Goal: Information Seeking & Learning: Learn about a topic

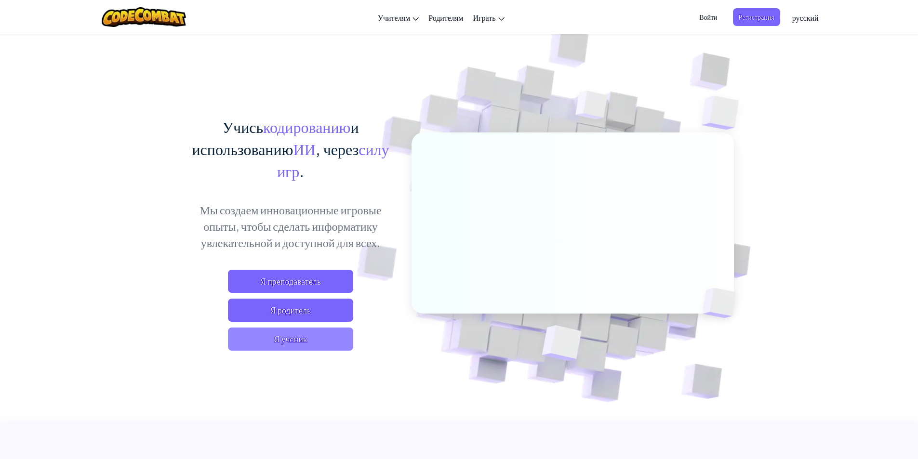
click at [271, 339] on span "Я ученик" at bounding box center [290, 339] width 125 height 23
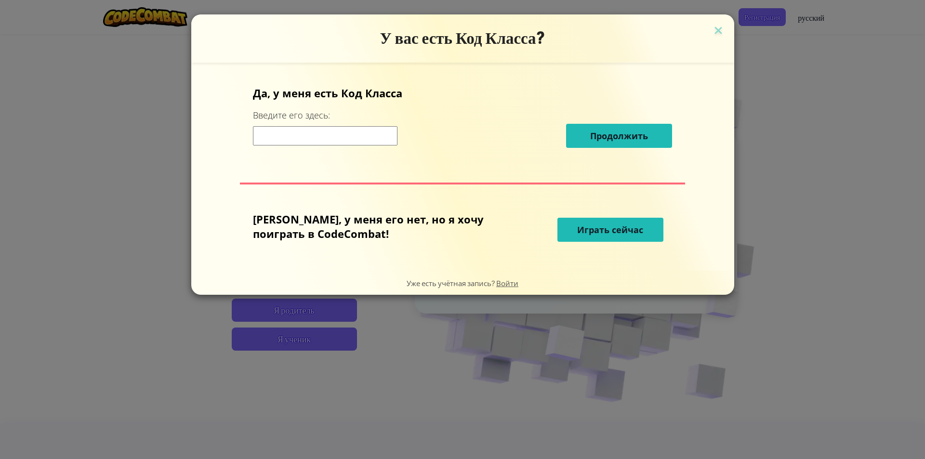
click at [584, 229] on span "Играть сейчас" at bounding box center [610, 230] width 66 height 12
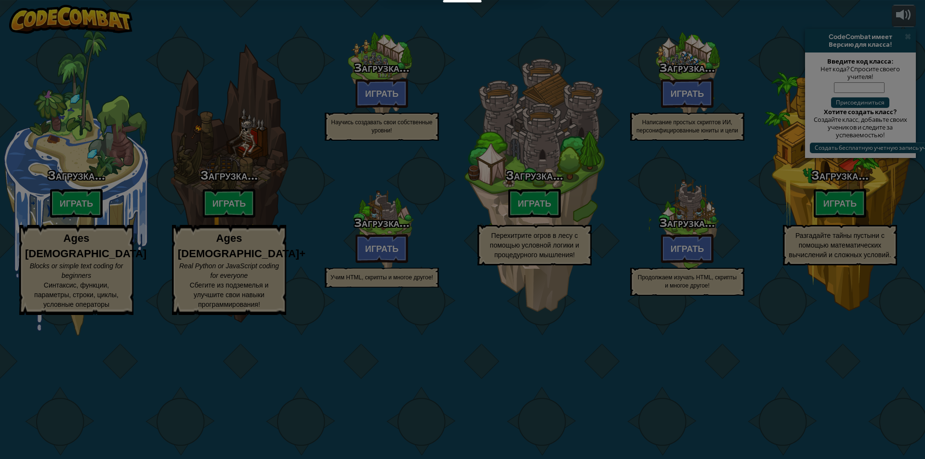
select select "ru"
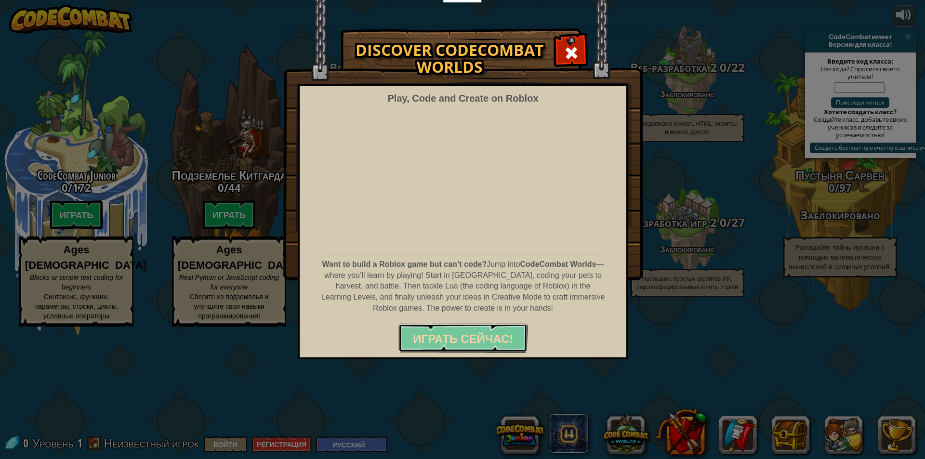
drag, startPoint x: 495, startPoint y: 350, endPoint x: 494, endPoint y: 345, distance: 4.9
click at [495, 348] on button "Играть Сейчас!" at bounding box center [462, 338] width 129 height 29
